Goal: Transaction & Acquisition: Book appointment/travel/reservation

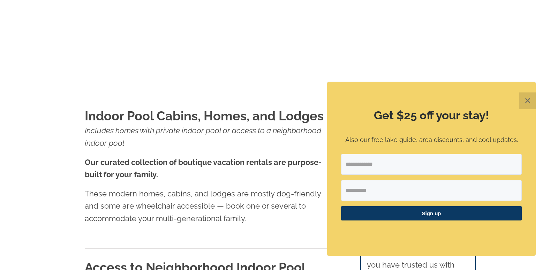
scroll to position [209, 0]
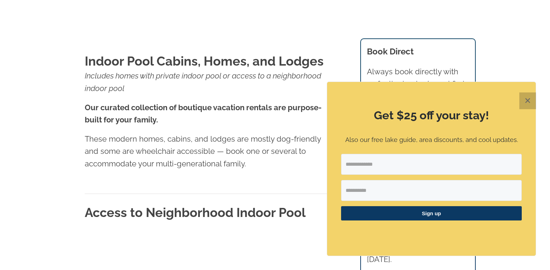
click at [524, 100] on button "✕" at bounding box center [528, 100] width 17 height 17
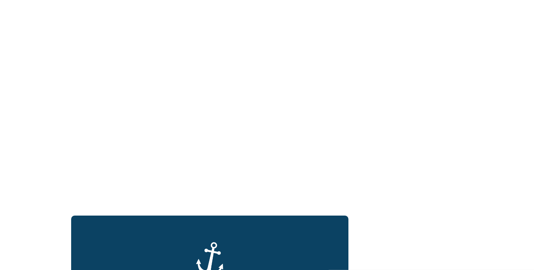
scroll to position [1117, 0]
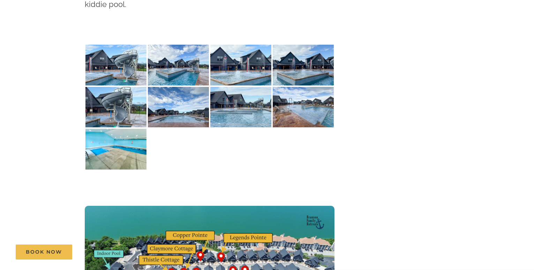
scroll to position [1361, 0]
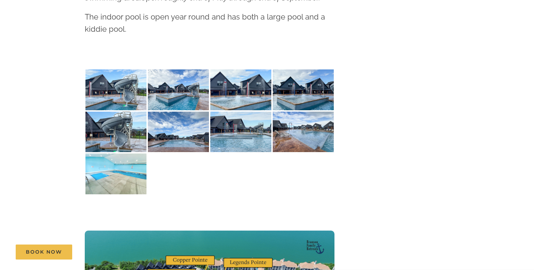
click at [126, 154] on img at bounding box center [116, 174] width 61 height 41
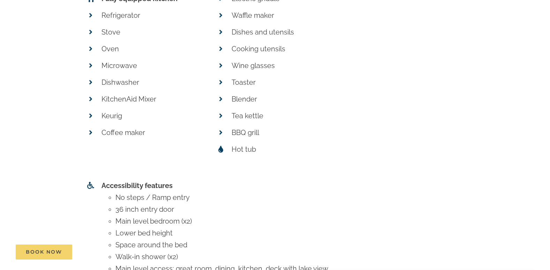
scroll to position [2513, 0]
